Goal: Task Accomplishment & Management: Use online tool/utility

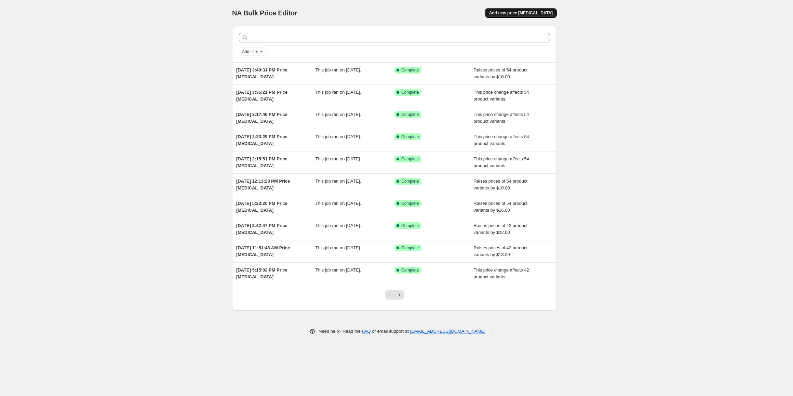
click at [532, 16] on button "Add new price [MEDICAL_DATA]" at bounding box center [521, 13] width 72 height 10
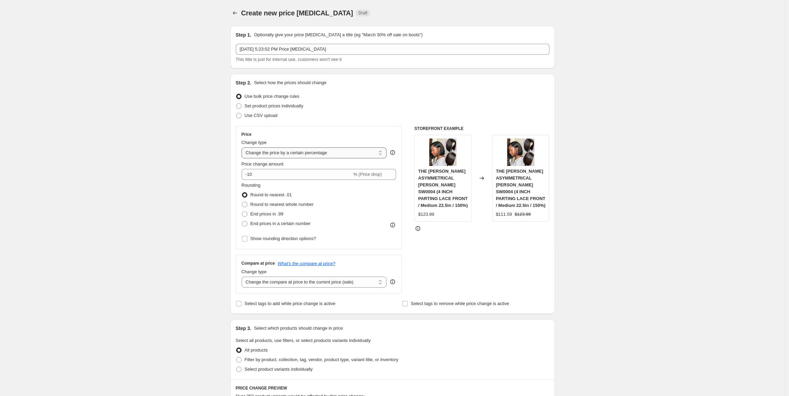
click at [305, 152] on select "Change the price to a certain amount Change the price by a certain amount Chang…" at bounding box center [314, 152] width 145 height 11
select select "by"
click at [243, 147] on select "Change the price to a certain amount Change the price by a certain amount Chang…" at bounding box center [314, 152] width 145 height 11
drag, startPoint x: 280, startPoint y: 174, endPoint x: 237, endPoint y: 173, distance: 43.1
click at [237, 173] on div "Step 2. Select how the prices should change Use bulk price change rules Set pro…" at bounding box center [392, 194] width 325 height 240
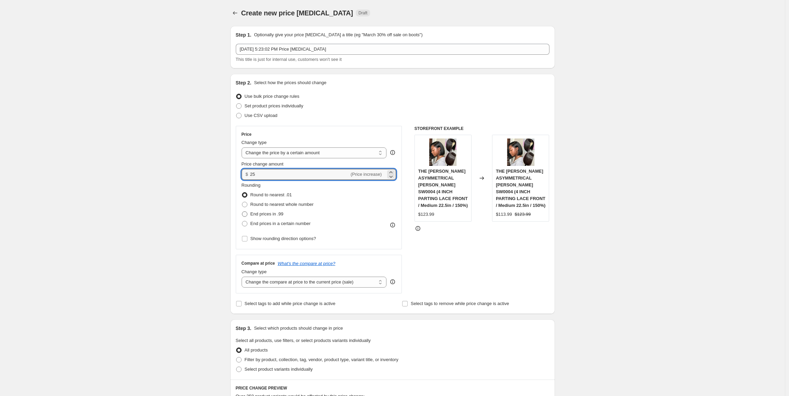
type input "25.00"
click at [271, 213] on span "End prices in .99" at bounding box center [267, 213] width 33 height 5
click at [284, 214] on span "End prices in .99" at bounding box center [267, 213] width 33 height 5
click at [242, 212] on input "End prices in .99" at bounding box center [242, 211] width 0 height 0
radio input "true"
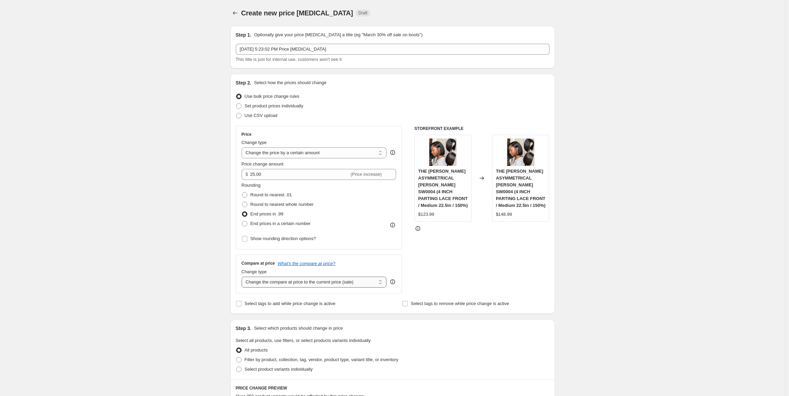
drag, startPoint x: 310, startPoint y: 282, endPoint x: 311, endPoint y: 285, distance: 3.5
click at [310, 282] on select "Change the compare at price to the current price (sale) Change the compare at p…" at bounding box center [314, 282] width 145 height 11
select select "pp"
click at [243, 277] on select "Change the compare at price to the current price (sale) Change the compare at p…" at bounding box center [314, 282] width 145 height 11
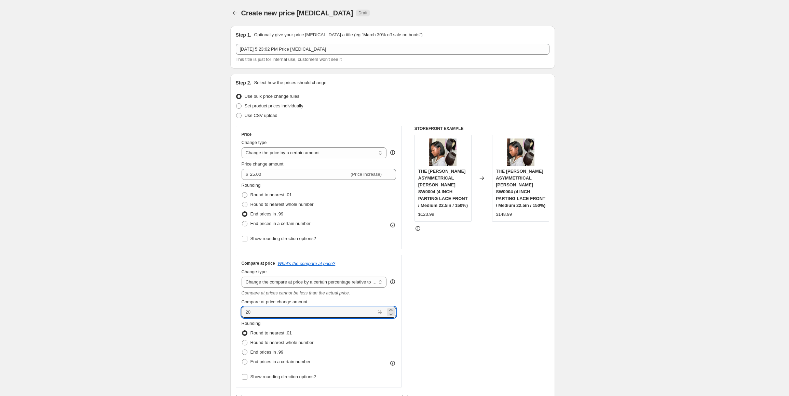
drag, startPoint x: 261, startPoint y: 312, endPoint x: 243, endPoint y: 313, distance: 18.8
click at [243, 313] on div "Compare at price What's the compare at price? Change type Change the compare at…" at bounding box center [319, 321] width 166 height 133
type input "30"
click at [284, 352] on span "End prices in .99" at bounding box center [267, 351] width 33 height 5
click at [242, 350] on input "End prices in .99" at bounding box center [242, 349] width 0 height 0
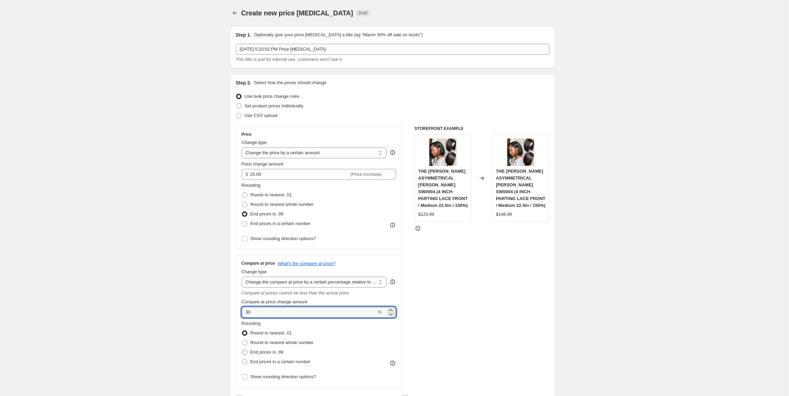
radio input "true"
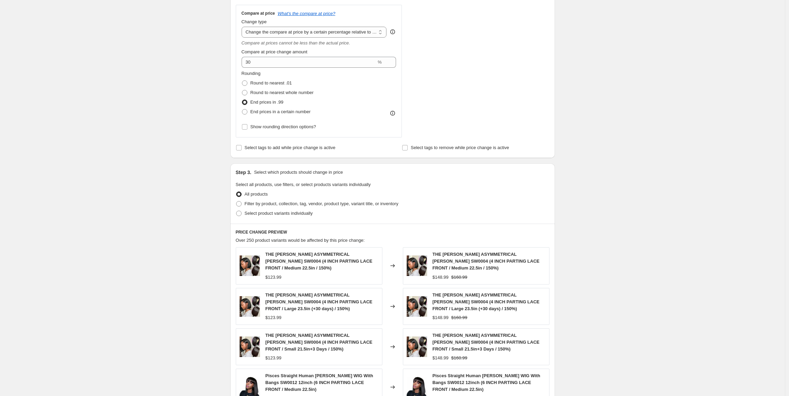
scroll to position [273, 0]
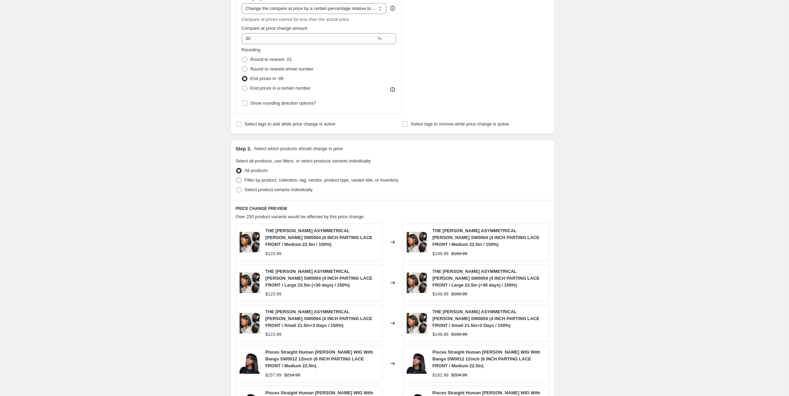
drag, startPoint x: 372, startPoint y: 178, endPoint x: 392, endPoint y: 199, distance: 29.0
click at [372, 179] on span "Filter by product, collection, tag, vendor, product type, variant title, or inv…" at bounding box center [322, 179] width 154 height 5
click at [388, 181] on span "Filter by product, collection, tag, vendor, product type, variant title, or inv…" at bounding box center [322, 179] width 154 height 5
click at [237, 178] on input "Filter by product, collection, tag, vendor, product type, variant title, or inv…" at bounding box center [236, 177] width 0 height 0
radio input "true"
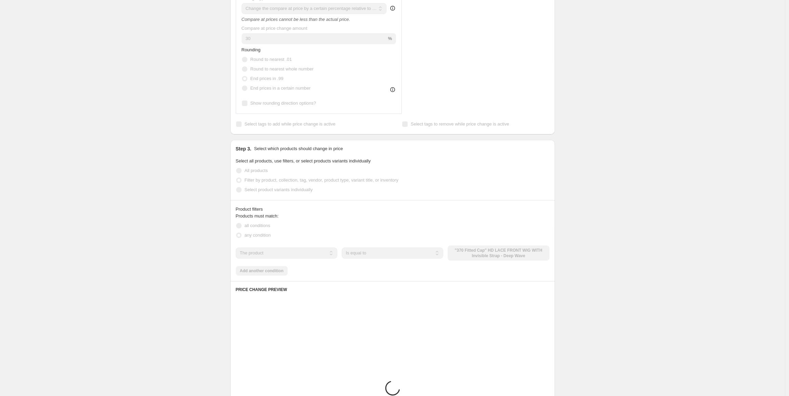
click at [478, 259] on button ""370 Fitted Cap" HD LACE FRONT WIG WITH Invisible Strap - Deep Wave" at bounding box center [499, 252] width 102 height 15
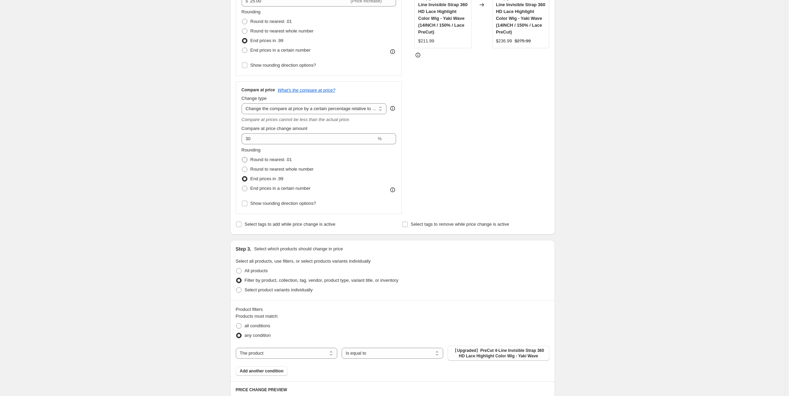
scroll to position [171, 0]
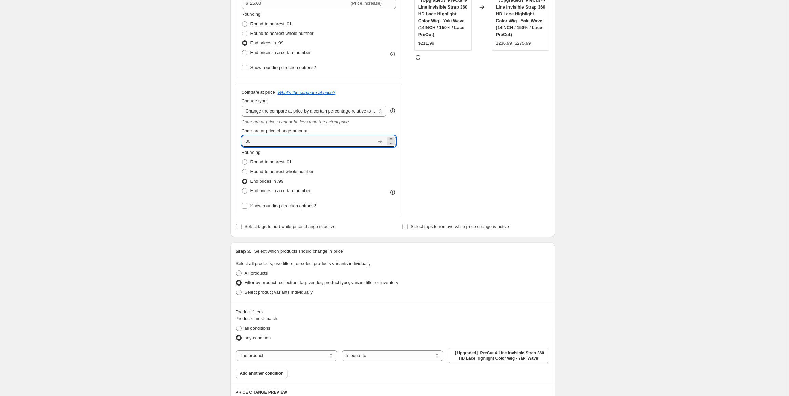
drag, startPoint x: 250, startPoint y: 142, endPoint x: 235, endPoint y: 139, distance: 14.9
click at [235, 139] on div "Step 2. Select how the prices should change Use bulk price change rules Set pro…" at bounding box center [392, 70] width 325 height 334
click at [676, 209] on div "Create new price [MEDICAL_DATA]. This page is ready Create new price [MEDICAL_D…" at bounding box center [392, 280] width 785 height 903
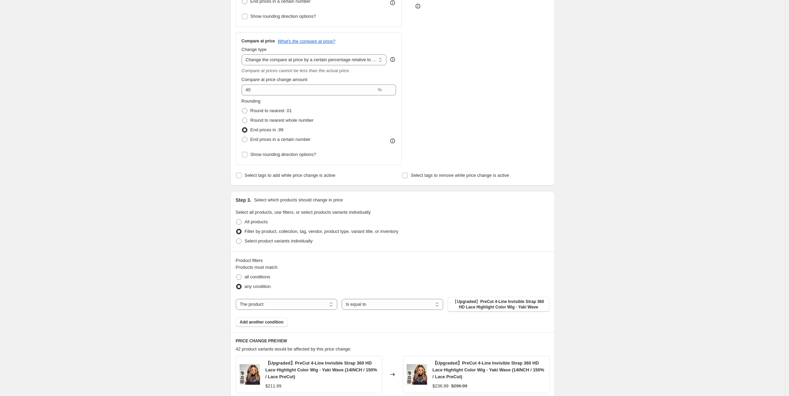
scroll to position [205, 0]
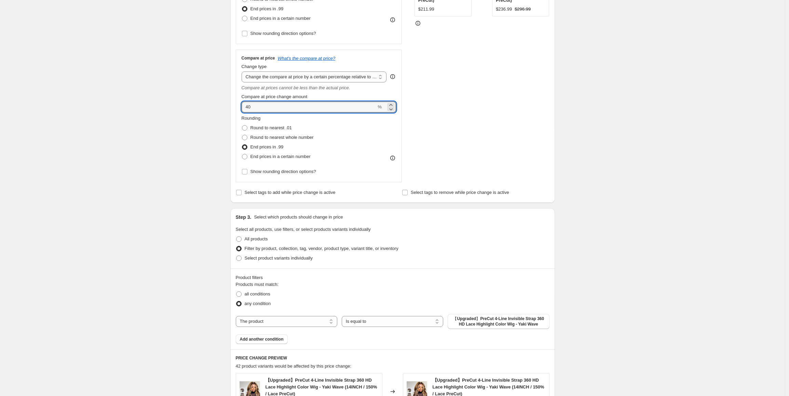
drag, startPoint x: 257, startPoint y: 106, endPoint x: 241, endPoint y: 106, distance: 15.7
click at [241, 106] on div "Compare at price What's the compare at price? Change type Change the compare at…" at bounding box center [319, 116] width 166 height 133
drag, startPoint x: 666, startPoint y: 180, endPoint x: 666, endPoint y: 188, distance: 7.9
click at [666, 180] on div "Create new price [MEDICAL_DATA]. This page is ready Create new price [MEDICAL_D…" at bounding box center [392, 246] width 785 height 903
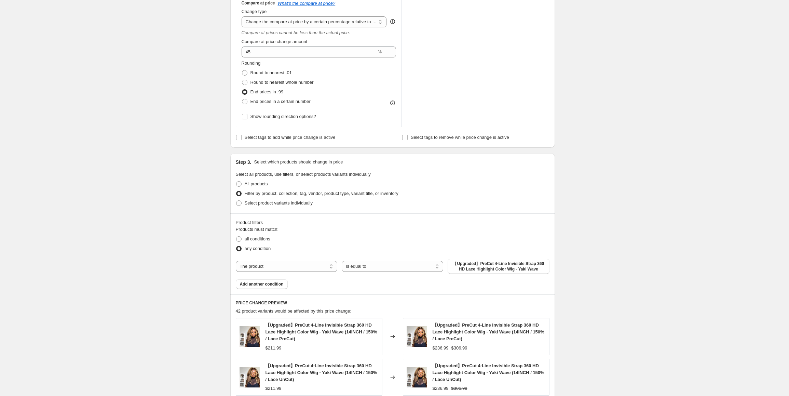
scroll to position [239, 0]
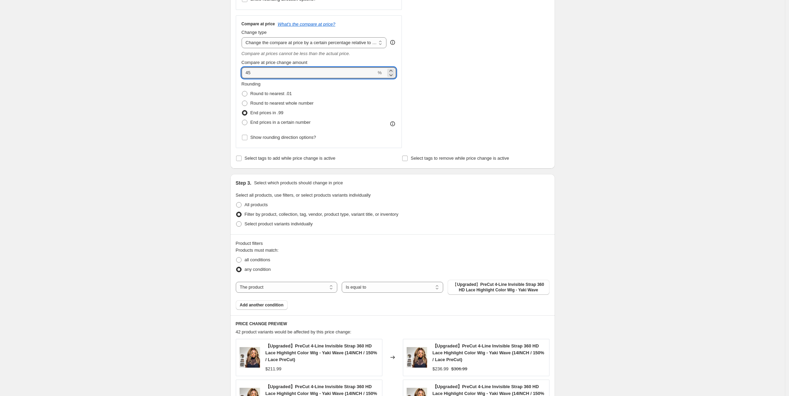
drag, startPoint x: 256, startPoint y: 74, endPoint x: 240, endPoint y: 74, distance: 16.1
click at [240, 74] on div "Compare at price What's the compare at price? Change type Change the compare at…" at bounding box center [319, 81] width 166 height 133
click at [607, 153] on div "Create new price [MEDICAL_DATA]. This page is ready Create new price [MEDICAL_D…" at bounding box center [392, 212] width 785 height 903
drag, startPoint x: 245, startPoint y: 72, endPoint x: 234, endPoint y: 72, distance: 10.9
click at [234, 72] on div "Step 2. Select how the prices should change Use bulk price change rules Set pro…" at bounding box center [392, 2] width 325 height 334
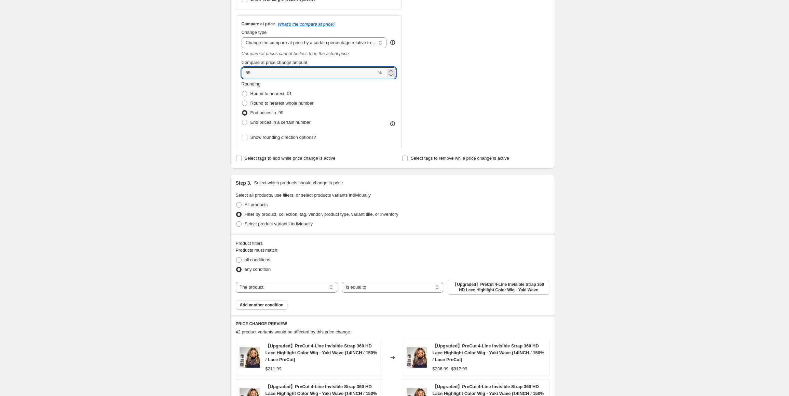
type input "55"
click at [613, 133] on div "Create new price [MEDICAL_DATA]. This page is ready Create new price [MEDICAL_D…" at bounding box center [392, 212] width 785 height 903
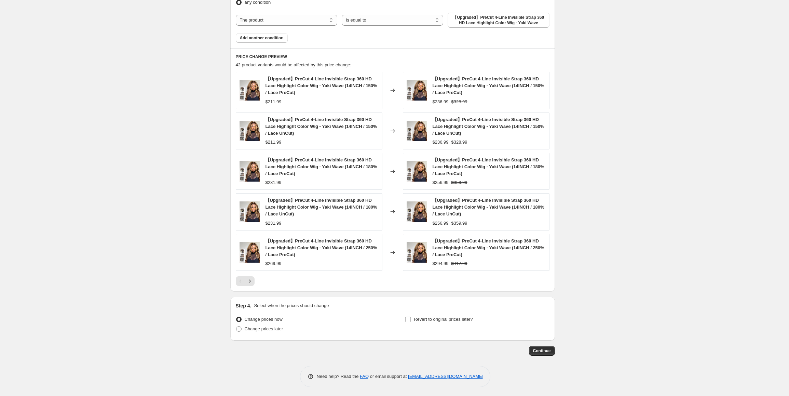
scroll to position [508, 0]
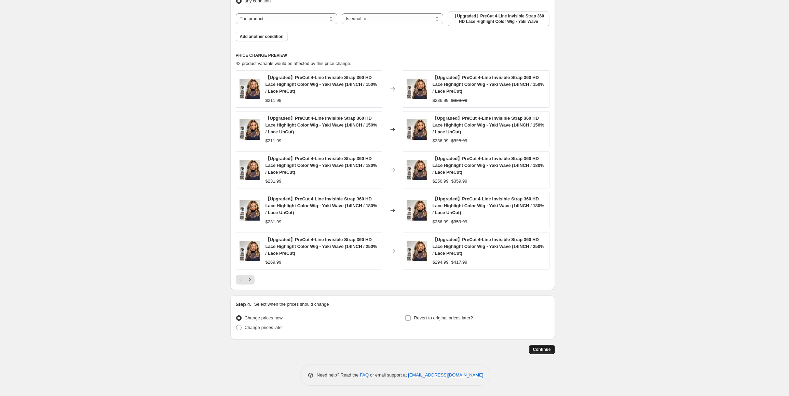
click at [548, 349] on span "Continue" at bounding box center [542, 349] width 18 height 5
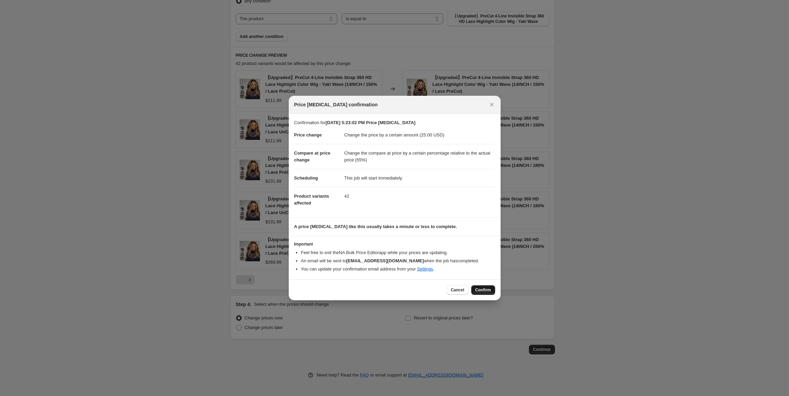
click at [487, 292] on span "Confirm" at bounding box center [483, 289] width 16 height 5
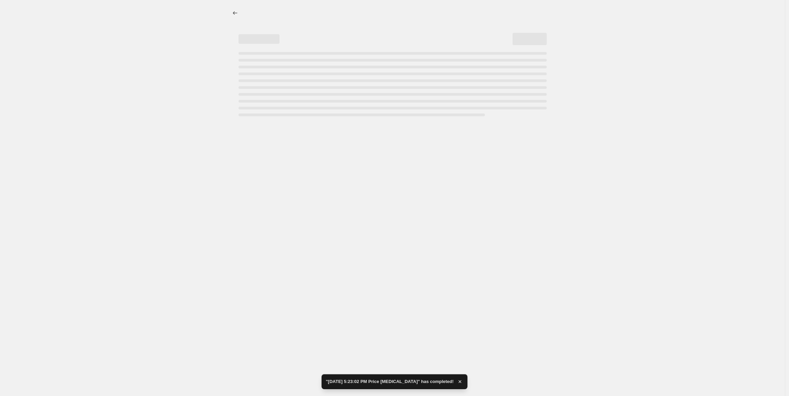
select select "by"
select select "pp"
